Goal: Communication & Community: Answer question/provide support

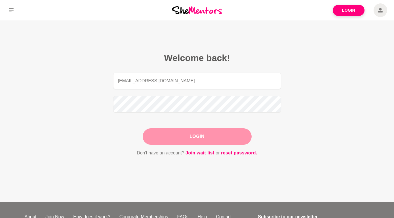
type input "[EMAIL_ADDRESS][DOMAIN_NAME]"
click at [199, 135] on button "Login" at bounding box center [197, 136] width 109 height 16
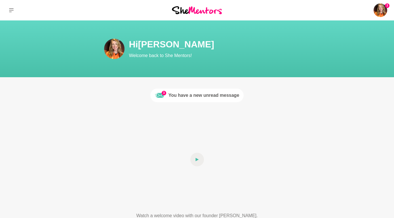
click at [221, 96] on div "You have a new unread message" at bounding box center [203, 95] width 71 height 7
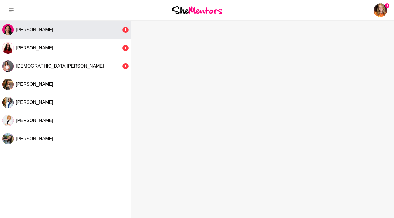
click at [46, 29] on div "[PERSON_NAME]" at bounding box center [68, 30] width 105 height 6
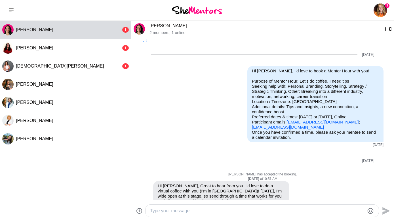
scroll to position [159, 0]
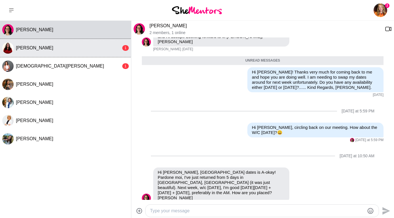
click at [95, 47] on div "[PERSON_NAME]" at bounding box center [68, 48] width 105 height 6
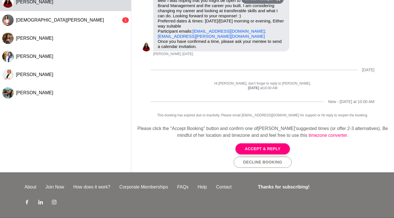
scroll to position [0, 0]
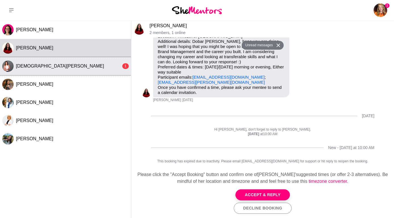
click at [36, 69] on button "[DEMOGRAPHIC_DATA][PERSON_NAME] 1" at bounding box center [65, 66] width 131 height 18
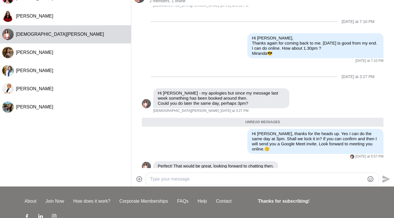
scroll to position [32, 0]
click at [168, 177] on textarea "Type your message" at bounding box center [257, 178] width 214 height 7
click at [372, 177] on icon "Emoji picker" at bounding box center [370, 178] width 7 height 7
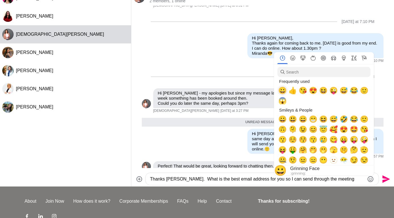
click at [283, 92] on span "😀" at bounding box center [282, 90] width 9 height 8
type textarea "Thanks Kristen. What is the best email address for you so I can send through th…"
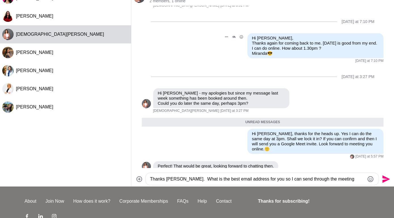
click at [208, 47] on div "Reply Pin Mark as unread Edit Message Delete Hi Kristen, Thanks again for comin…" at bounding box center [262, 48] width 241 height 30
click at [385, 177] on icon "Send" at bounding box center [386, 179] width 8 height 8
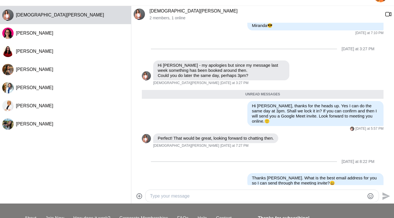
scroll to position [0, 0]
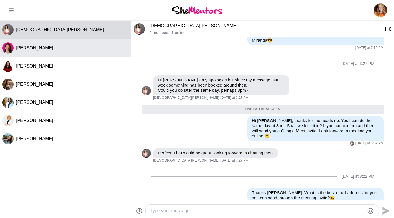
click at [53, 46] on div "Jackie Kuek" at bounding box center [72, 48] width 113 height 6
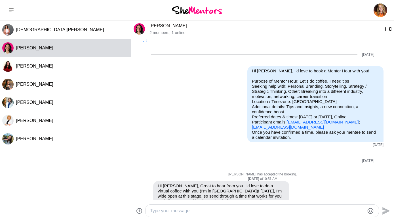
scroll to position [145, 0]
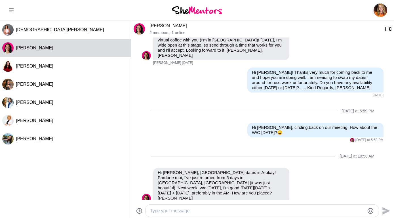
click at [175, 213] on textarea "Type your message" at bounding box center [257, 210] width 214 height 7
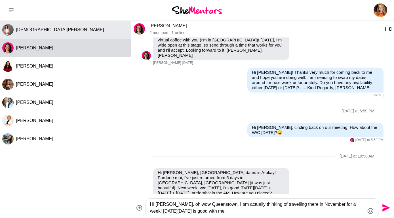
type textarea "Hi Jackie, oh wow Queenstown, I am actually thinking of travelling there in Nov…"
click at [46, 30] on div "Kristen Le" at bounding box center [72, 30] width 113 height 6
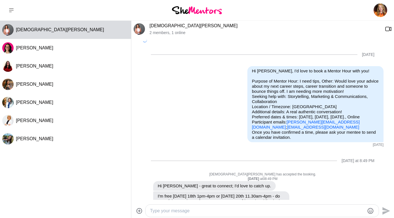
scroll to position [212, 0]
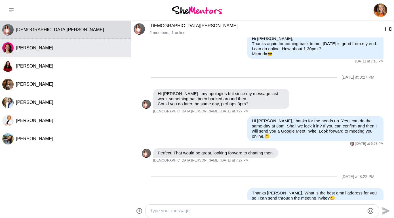
click at [41, 49] on div "Jackie Kuek" at bounding box center [72, 48] width 113 height 6
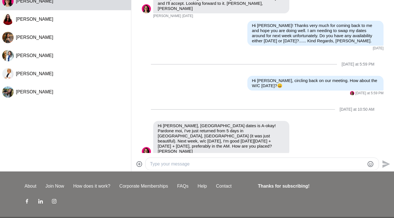
scroll to position [46, 0]
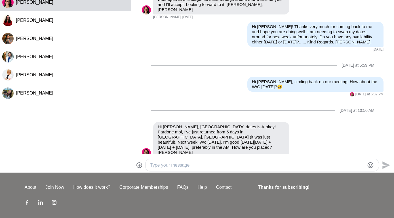
click at [211, 168] on div at bounding box center [257, 165] width 214 height 8
click at [212, 164] on textarea "Type your message" at bounding box center [257, 165] width 214 height 7
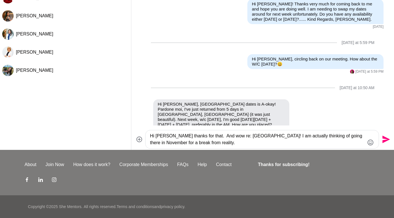
click at [153, 143] on textarea "Hi Jackie thanks for that. And wow re: Queenstown! I am actually thinking of go…" at bounding box center [257, 139] width 214 height 14
click at [215, 143] on textarea "Hi Jackie thanks for that. And wow re: Queenstown! I am actually thinking of go…" at bounding box center [257, 139] width 214 height 14
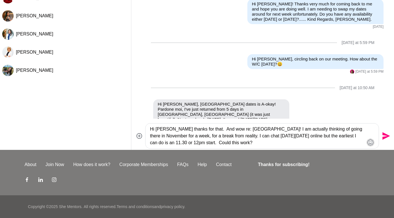
click at [370, 141] on icon "Emoji picker" at bounding box center [370, 142] width 7 height 7
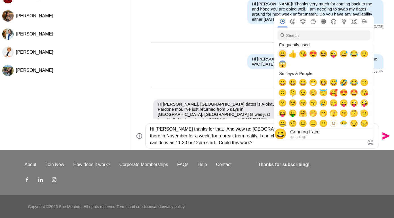
click at [282, 52] on span "😀" at bounding box center [282, 54] width 9 height 8
type textarea "Hi Jackie thanks for that. And wow re: Queenstown! I am actually thinking of go…"
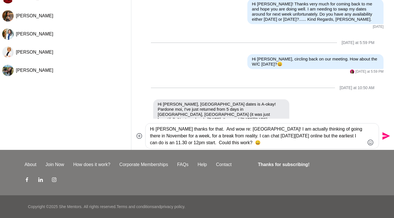
click at [357, 173] on div "Thanks for subscribing!" at bounding box center [311, 172] width 115 height 23
click at [384, 135] on icon "Send" at bounding box center [386, 136] width 8 height 8
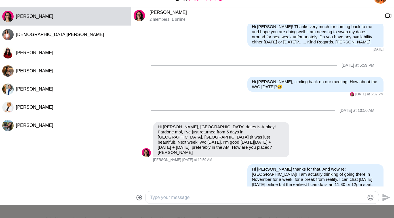
scroll to position [0, 0]
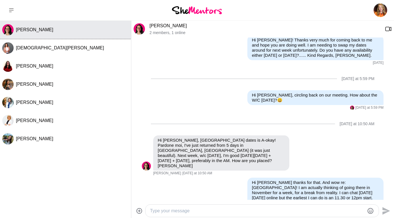
click at [25, 28] on span "Jackie Kuek" at bounding box center [34, 29] width 37 height 5
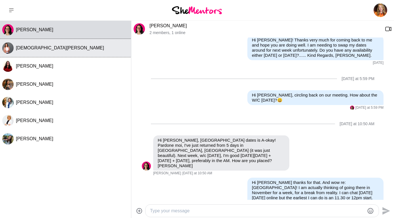
click at [23, 47] on span "Kristen Le" at bounding box center [60, 47] width 88 height 5
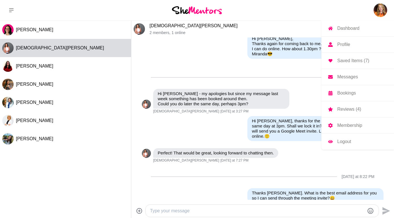
click at [378, 8] on img at bounding box center [380, 10] width 14 height 14
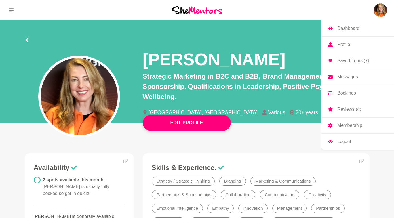
click at [343, 140] on p "Logout" at bounding box center [344, 141] width 14 height 5
